Goal: Information Seeking & Learning: Find specific fact

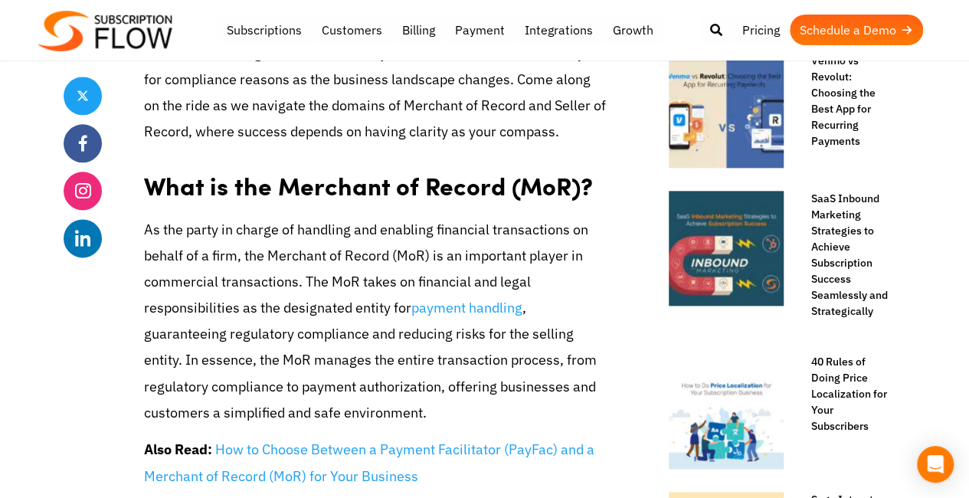
scroll to position [897, 0]
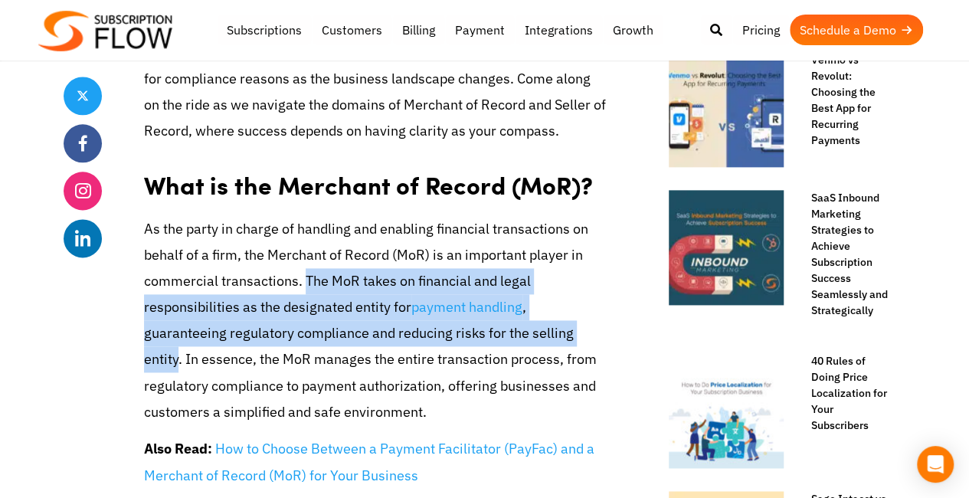
drag, startPoint x: 303, startPoint y: 277, endPoint x: 176, endPoint y: 364, distance: 153.8
click at [176, 364] on p "As the party in charge of handling and enabling financial transactions on behal…" at bounding box center [375, 321] width 463 height 210
copy p "The MoR takes on financial and legal responsibilities as the designated entity …"
click at [329, 310] on p "As the party in charge of handling and enabling financial transactions on behal…" at bounding box center [375, 321] width 463 height 210
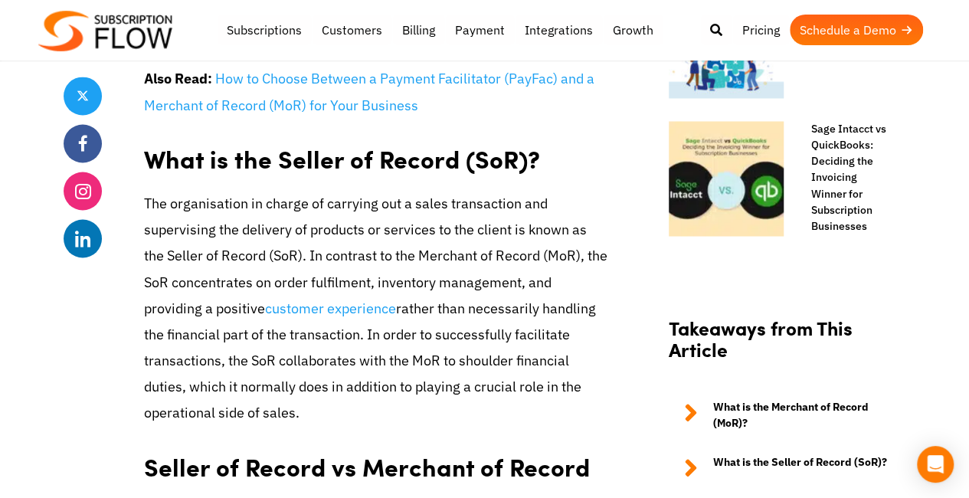
scroll to position [1268, 0]
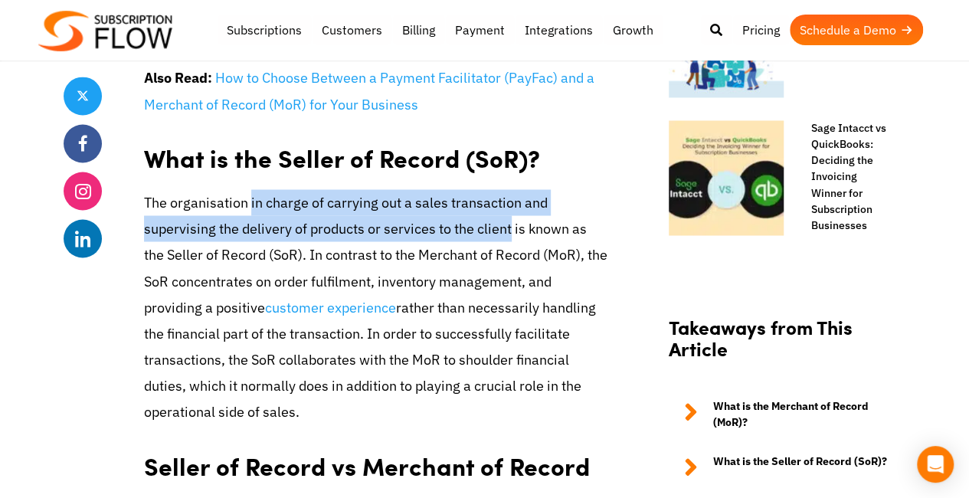
drag, startPoint x: 248, startPoint y: 202, endPoint x: 511, endPoint y: 241, distance: 265.7
click at [511, 241] on p "The organisation in charge of carrying out a sales transaction and supervising …" at bounding box center [375, 307] width 463 height 236
copy p "in charge of carrying out a sales transaction and supervising the delivery of p…"
click at [564, 359] on p "The organisation in charge of carrying out a sales transaction and supervising …" at bounding box center [375, 307] width 463 height 236
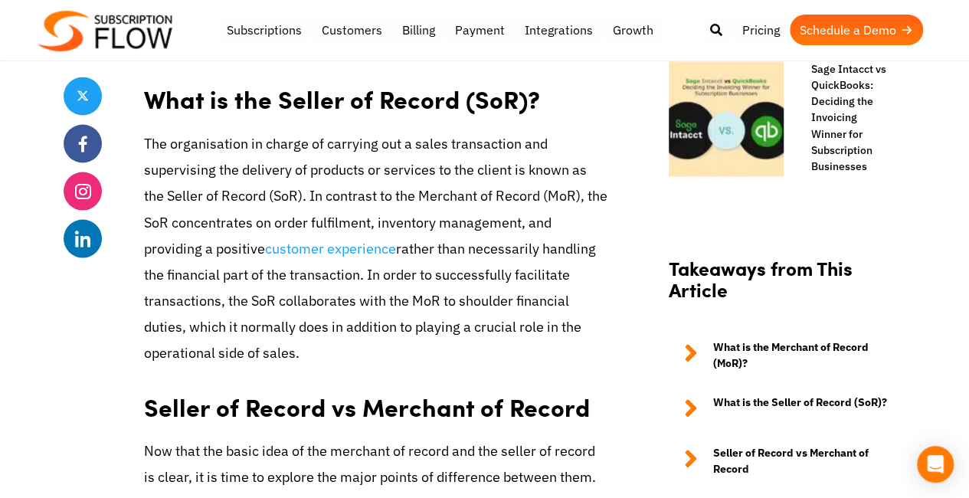
scroll to position [1326, 0]
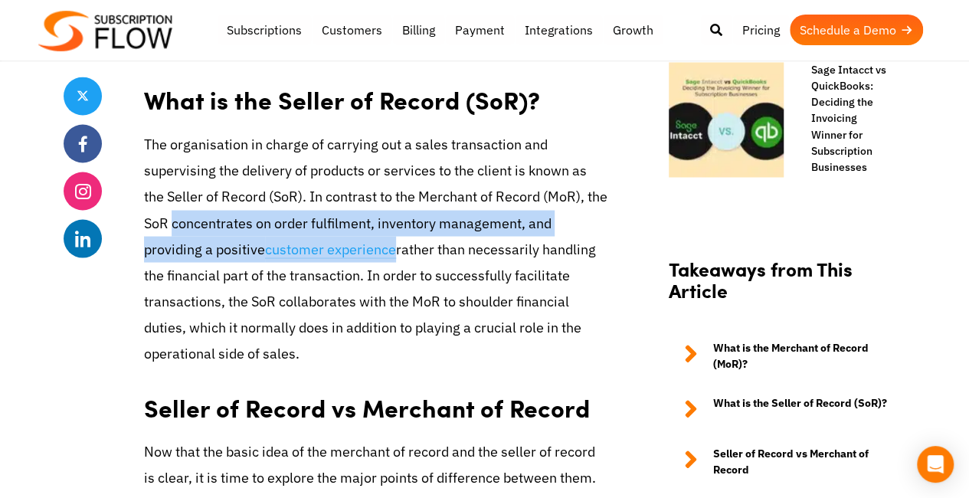
drag, startPoint x: 198, startPoint y: 223, endPoint x: 395, endPoint y: 247, distance: 199.2
click at [395, 247] on p "The organisation in charge of carrying out a sales transaction and supervising …" at bounding box center [375, 249] width 463 height 236
copy p "concentrates on order fulfilment, inventory management, and providing a positiv…"
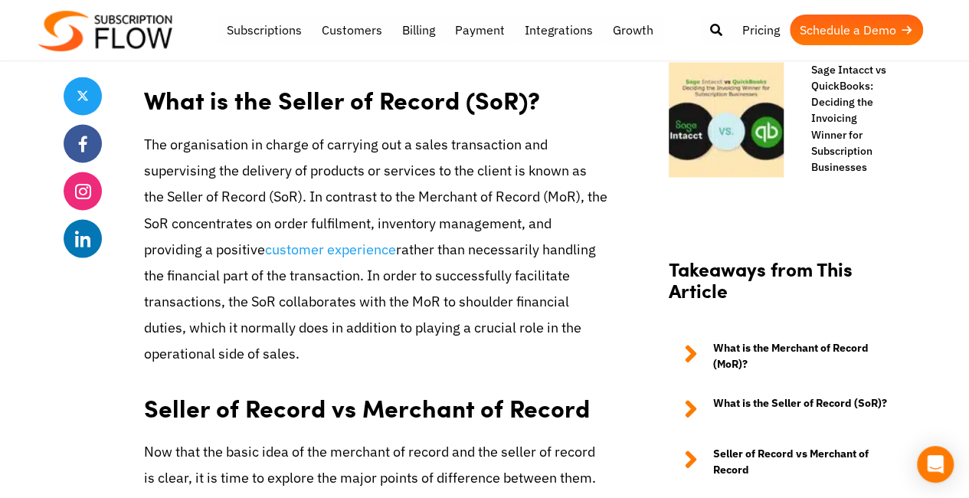
click at [463, 290] on p "The organisation in charge of carrying out a sales transaction and supervising …" at bounding box center [375, 249] width 463 height 236
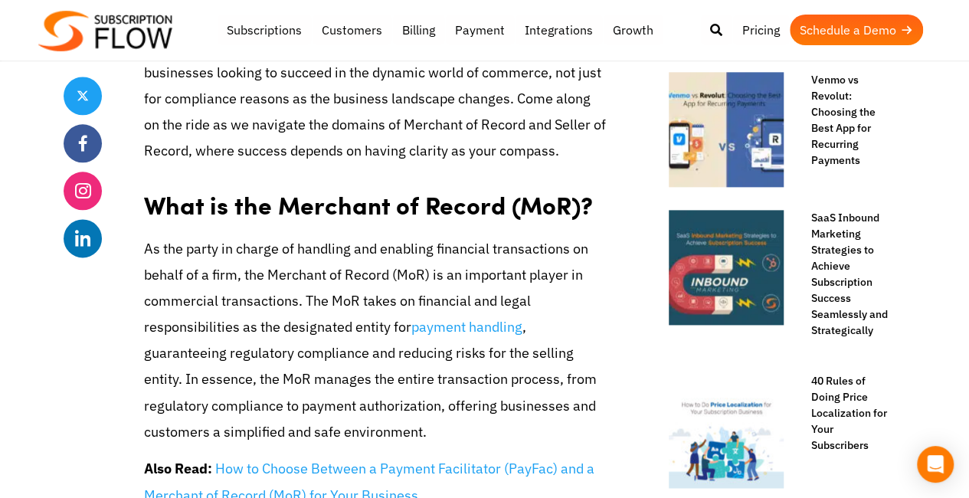
scroll to position [876, 0]
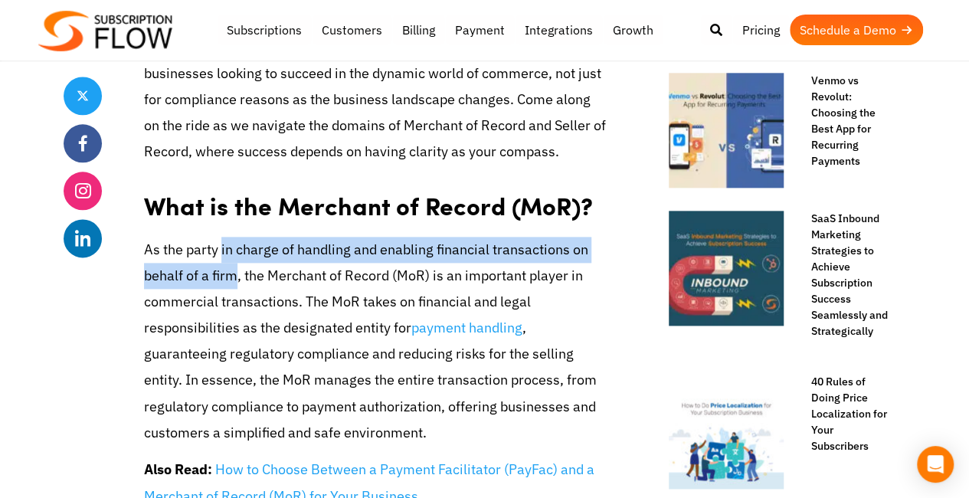
drag, startPoint x: 221, startPoint y: 250, endPoint x: 237, endPoint y: 274, distance: 29.3
click at [237, 274] on p "As the party in charge of handling and enabling financial transactions on behal…" at bounding box center [375, 342] width 463 height 210
copy p "in charge of handling and enabling financial transactions on behalf of a firm"
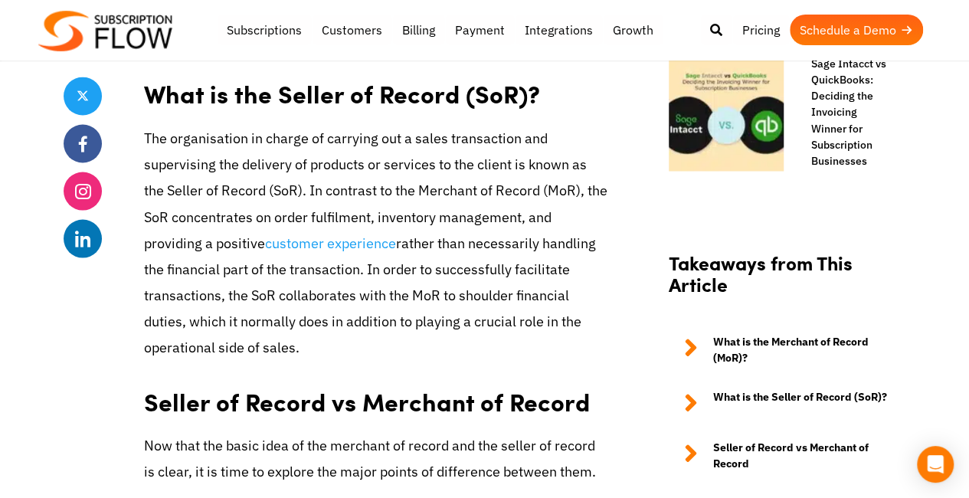
scroll to position [1331, 0]
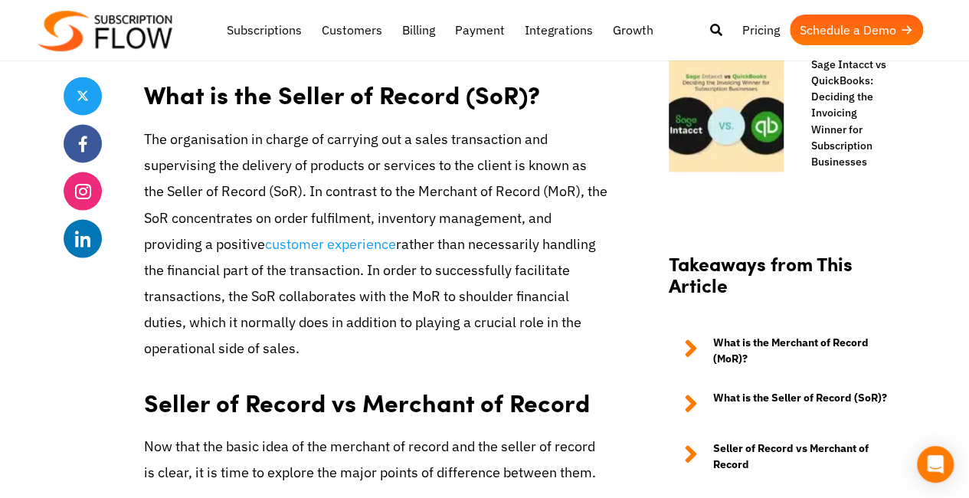
click at [483, 287] on p "The organisation in charge of carrying out a sales transaction and supervising …" at bounding box center [375, 244] width 463 height 236
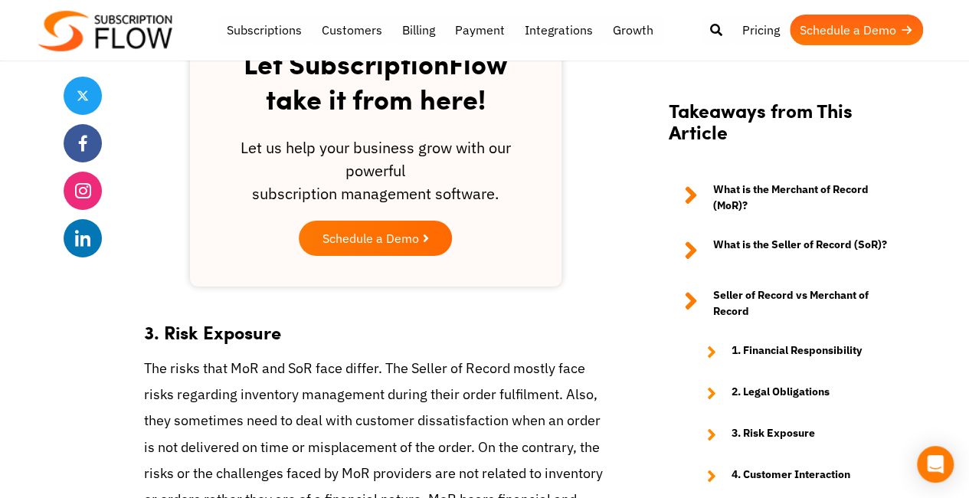
scroll to position [2733, 0]
